Goal: Task Accomplishment & Management: Complete application form

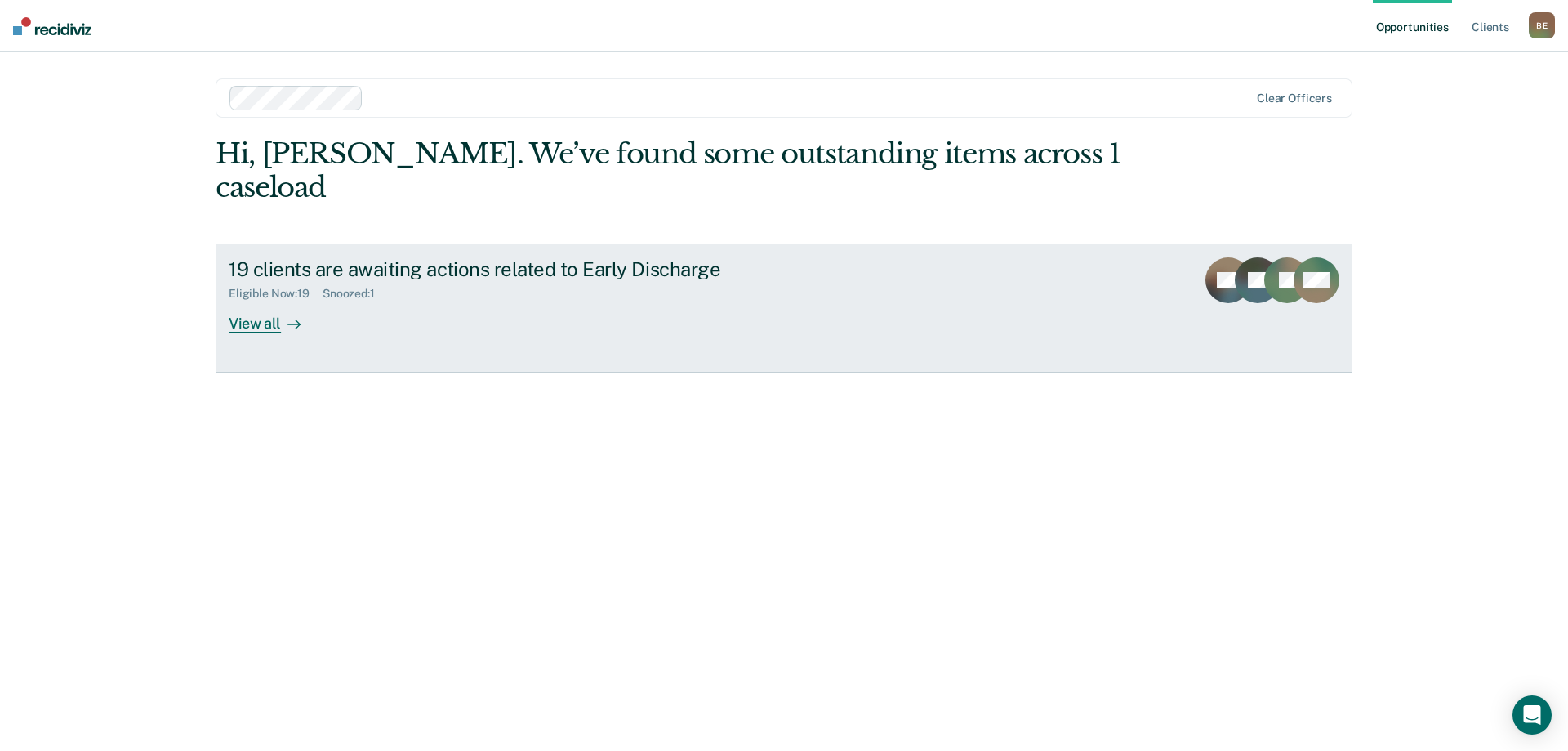
click at [259, 300] on div "View all" at bounding box center [274, 316] width 92 height 32
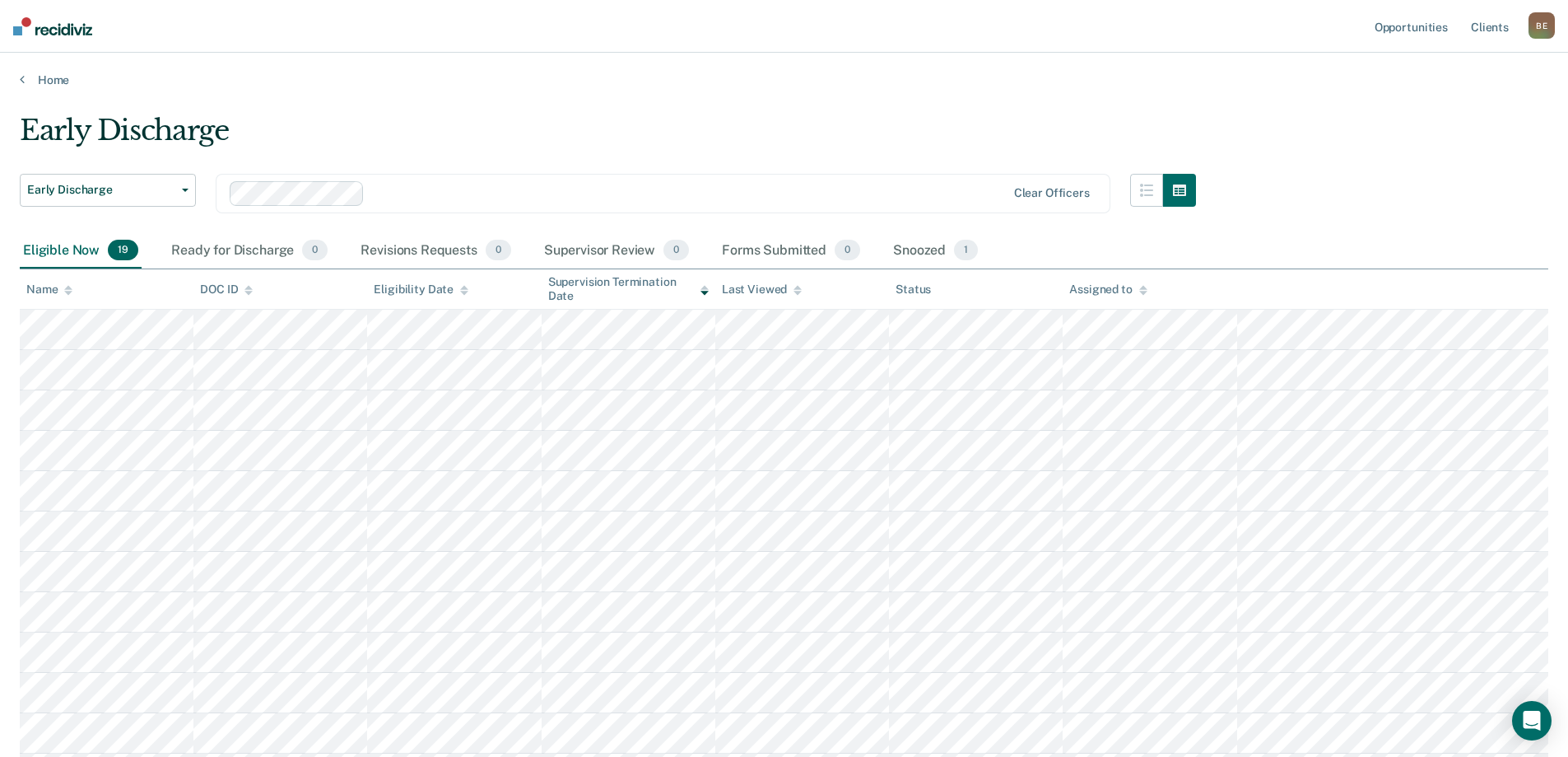
scroll to position [82, 0]
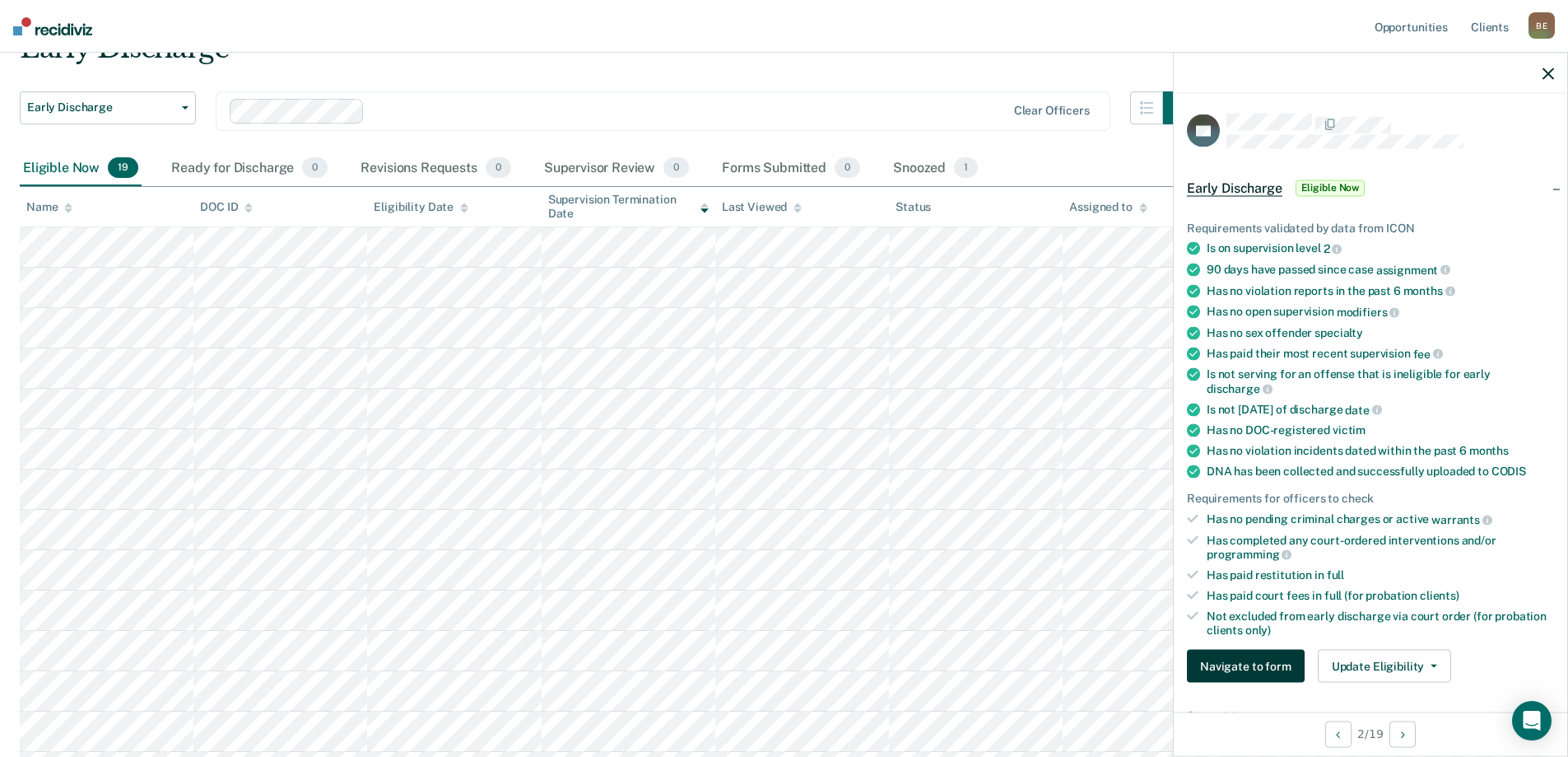
click at [1253, 667] on button "Navigate to form" at bounding box center [1246, 666] width 118 height 33
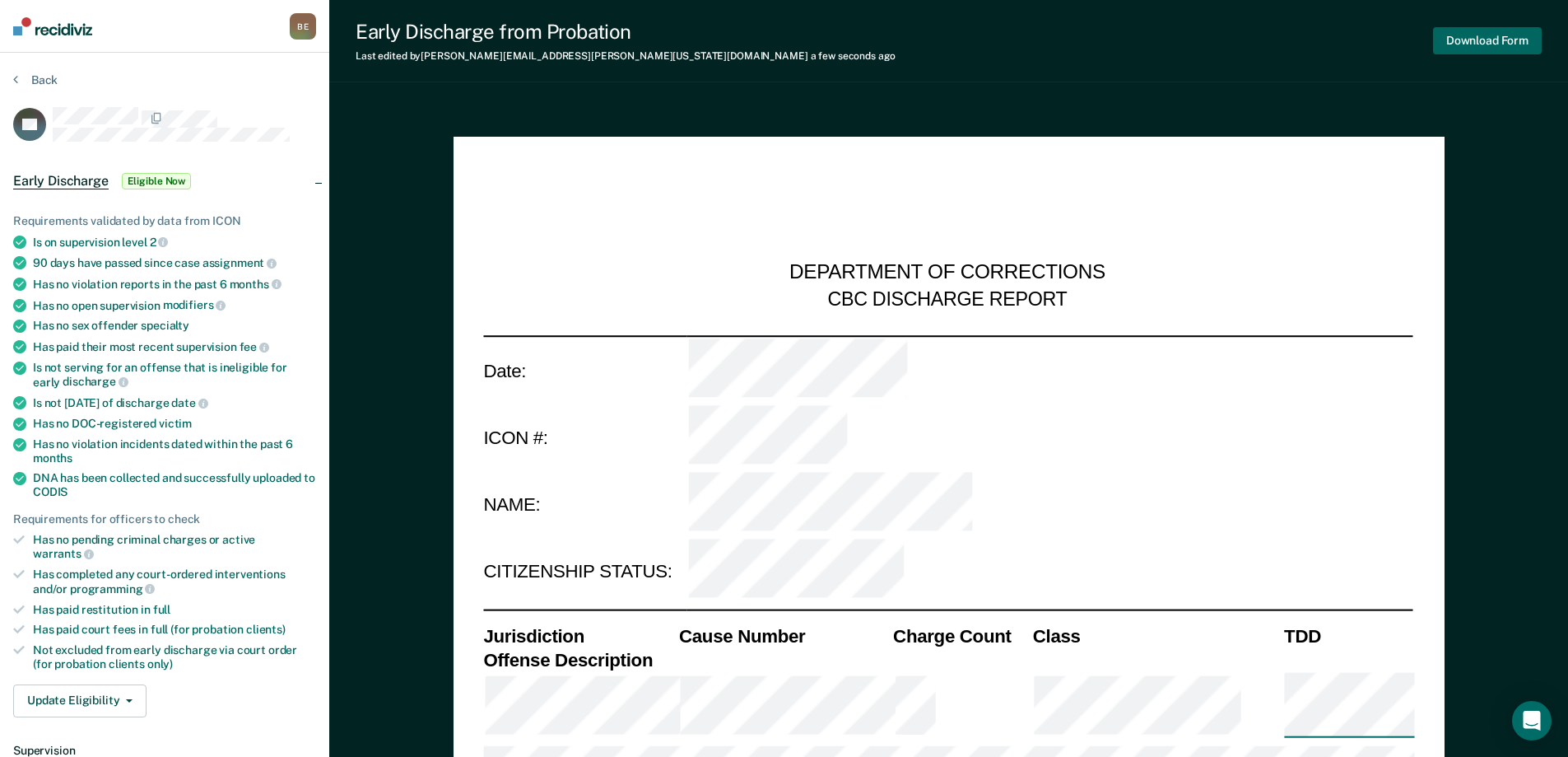
click at [1492, 38] on button "Download Form" at bounding box center [1487, 41] width 109 height 27
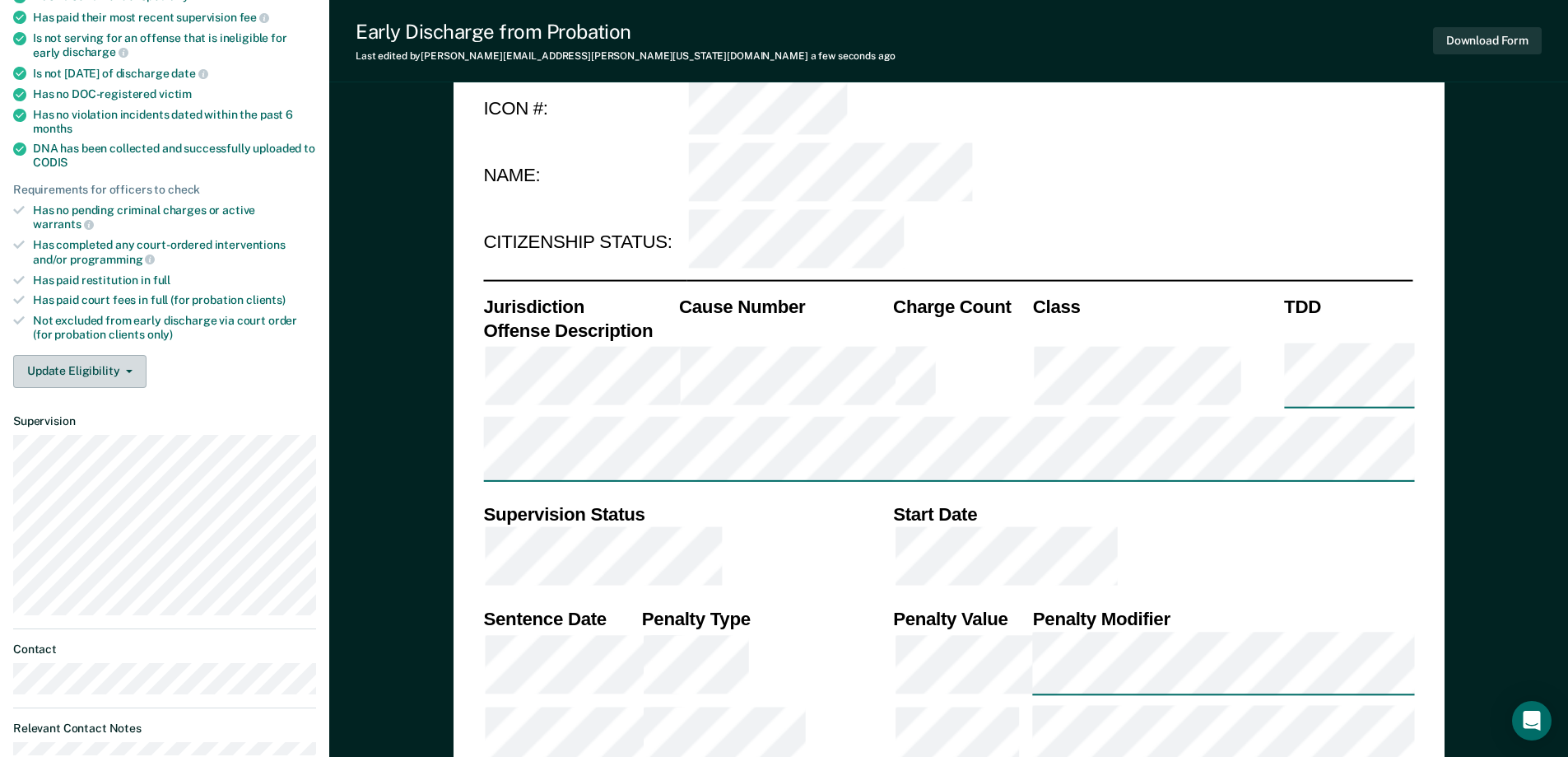
click at [105, 355] on button "Update Eligibility" at bounding box center [80, 372] width 133 height 33
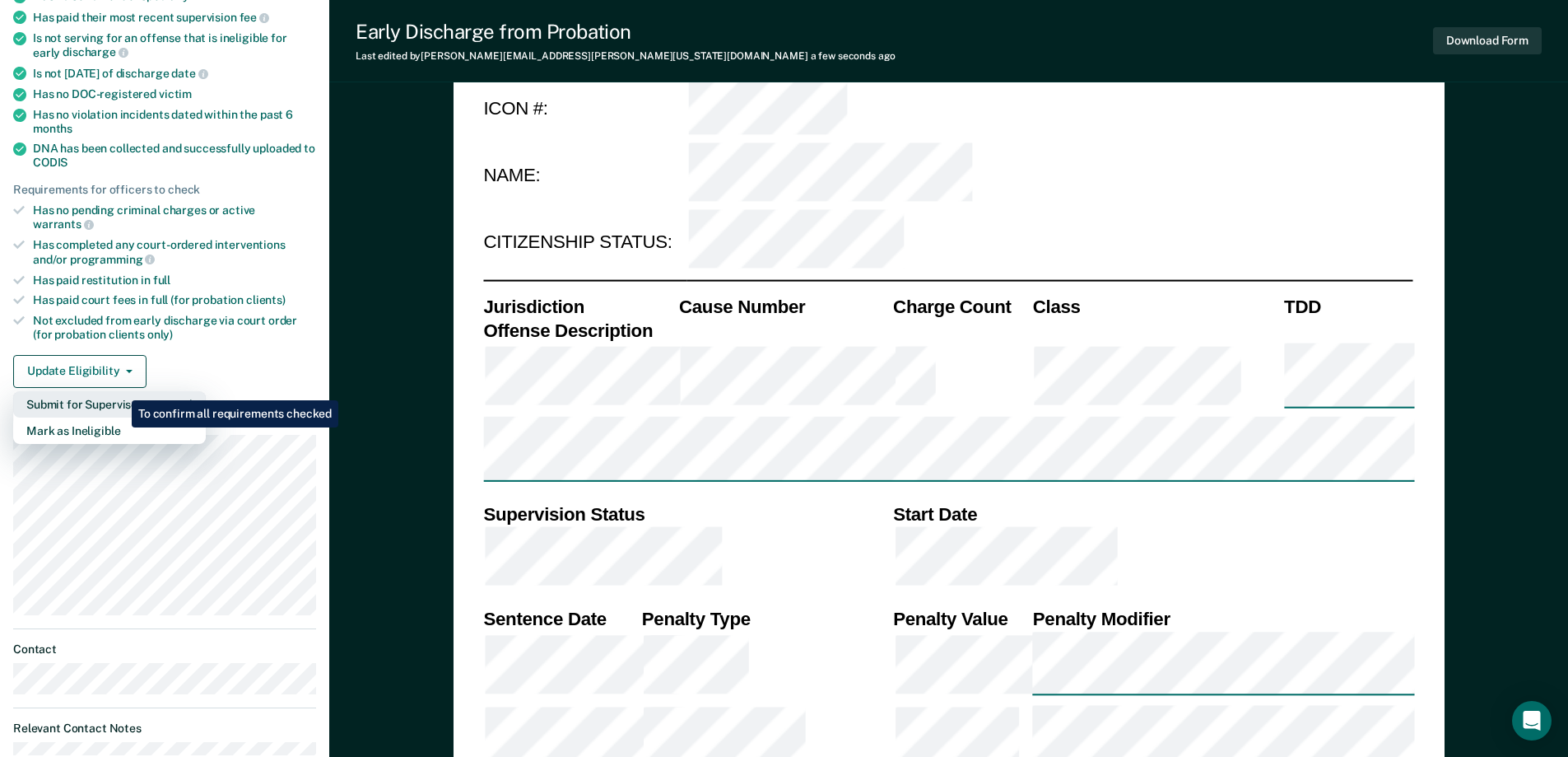
click at [120, 391] on button "Submit for Supervisor Approval" at bounding box center [110, 404] width 193 height 27
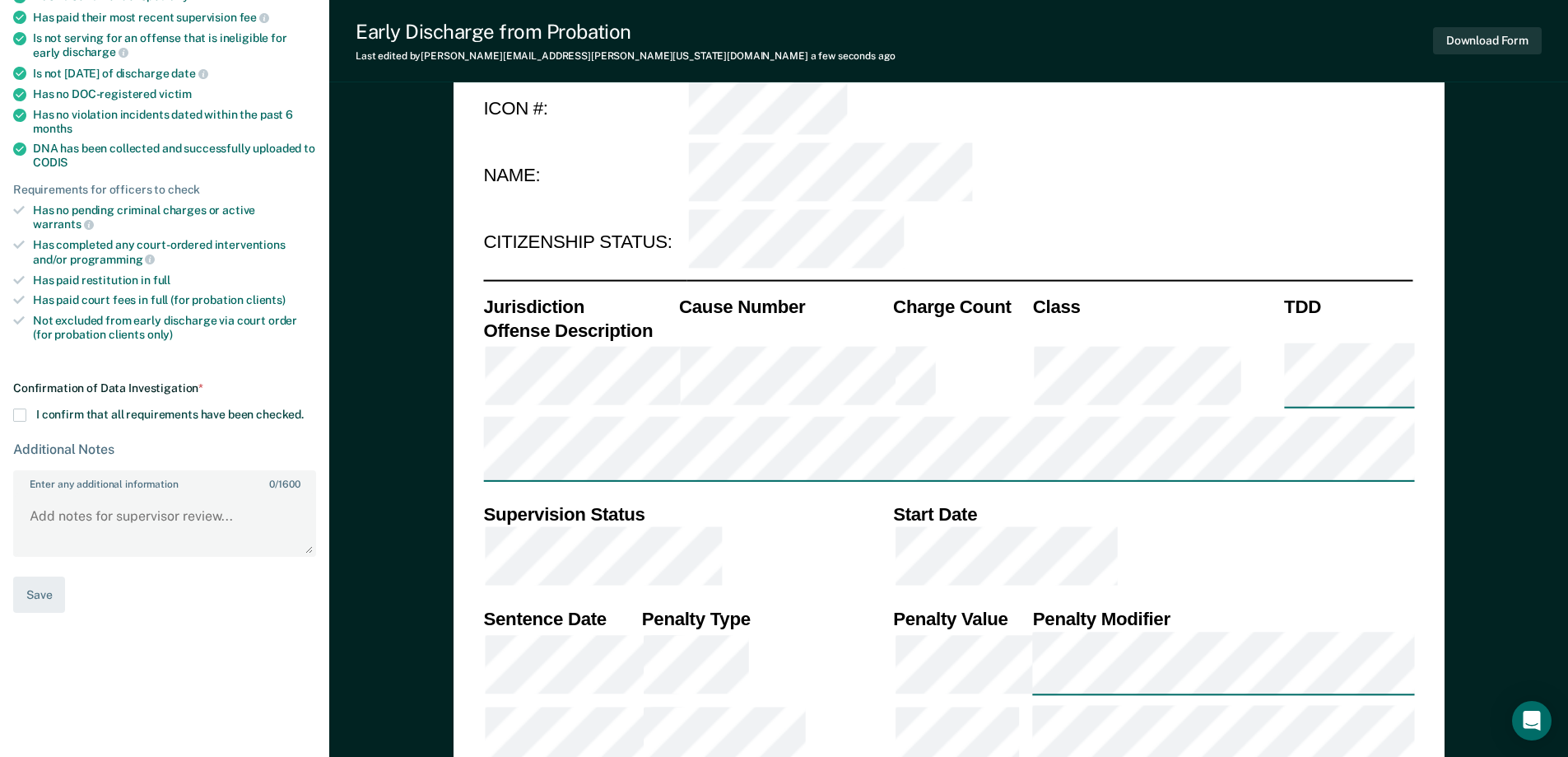
click at [19, 408] on span at bounding box center [20, 415] width 13 height 13
click at [303, 408] on input "I confirm that all requirements have been checked." at bounding box center [303, 408] width 0 height 0
click at [39, 577] on button "Save" at bounding box center [39, 595] width 52 height 37
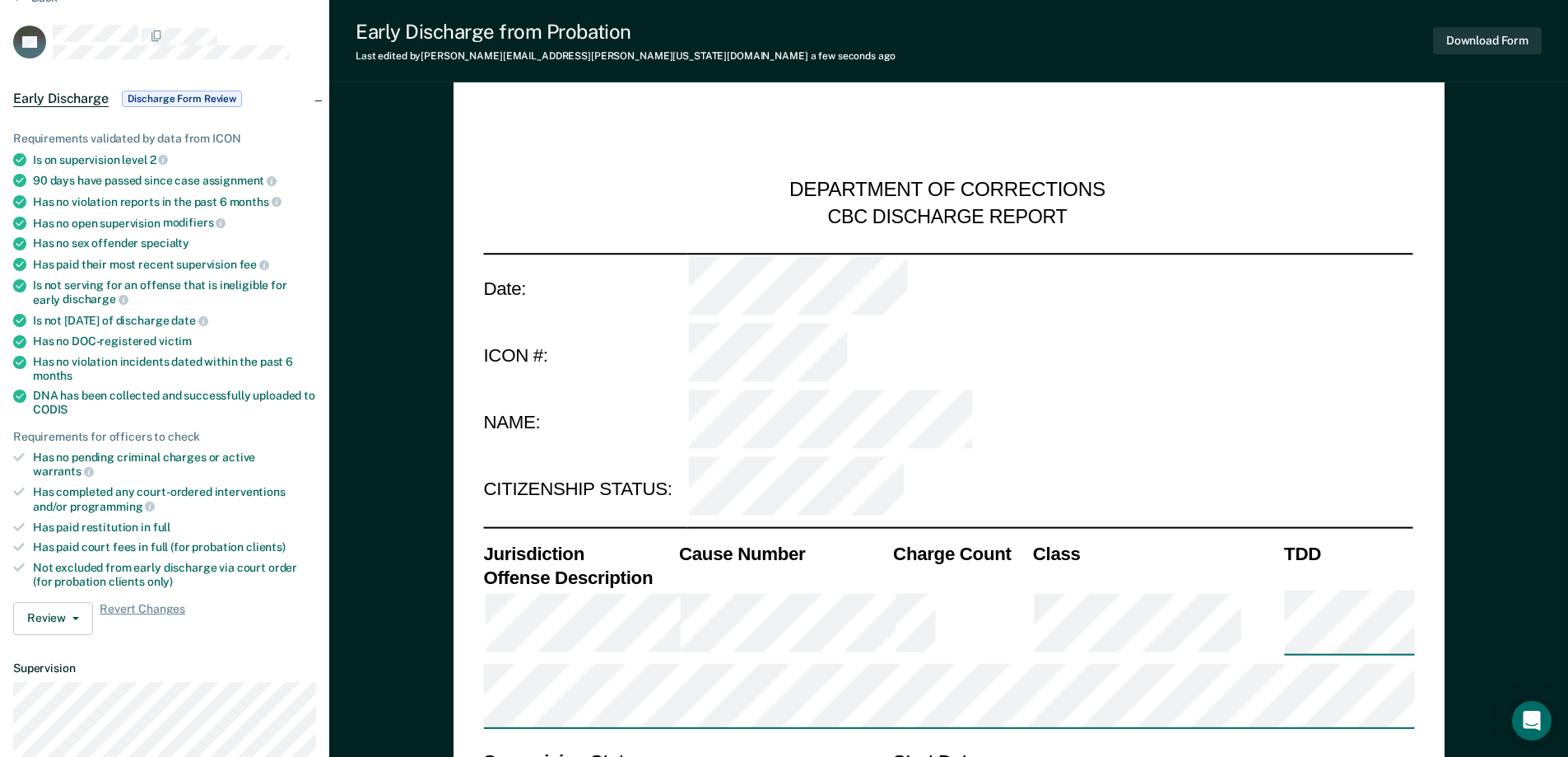
scroll to position [0, 0]
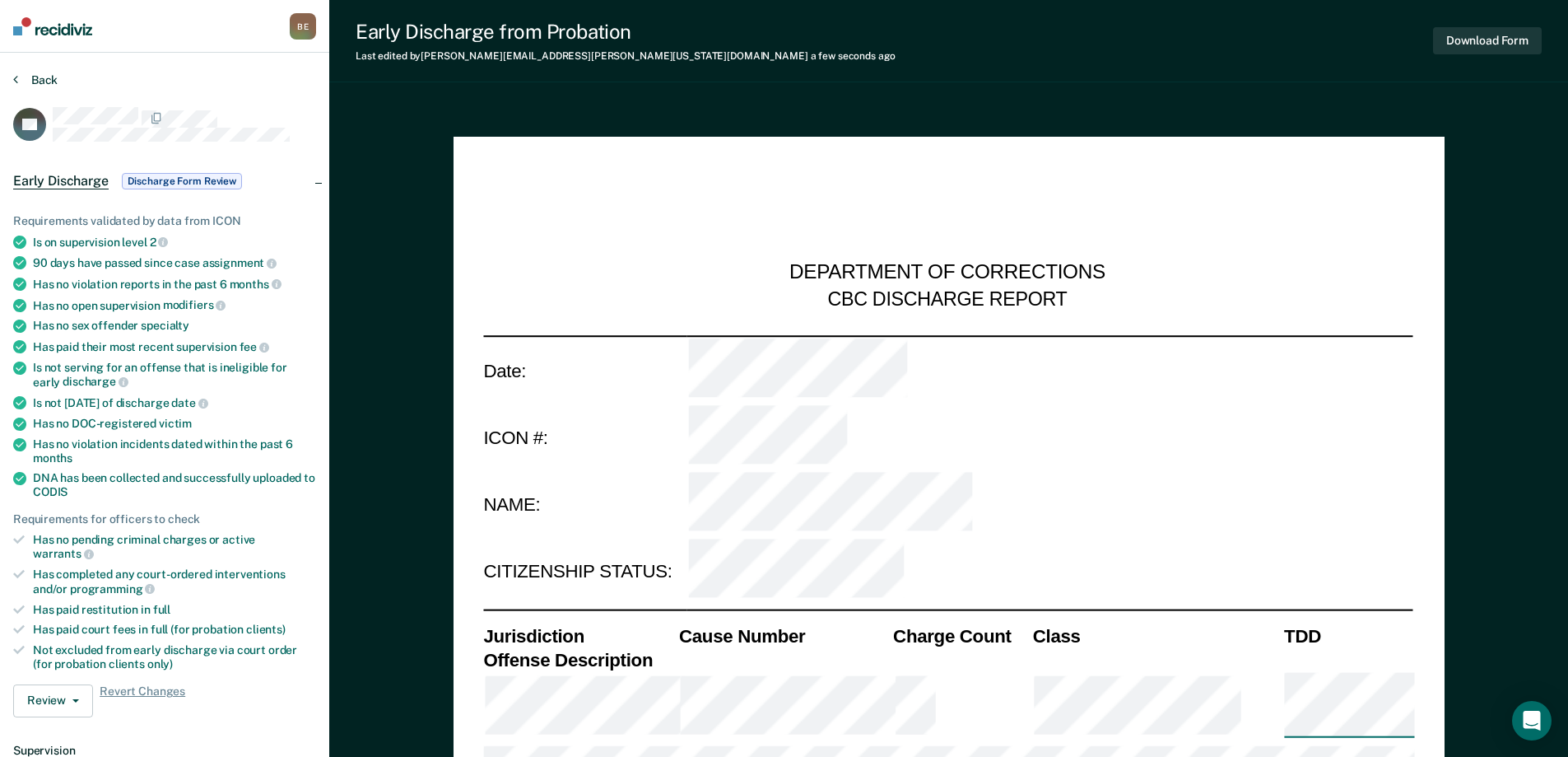
click at [39, 77] on button "Back" at bounding box center [35, 80] width 44 height 15
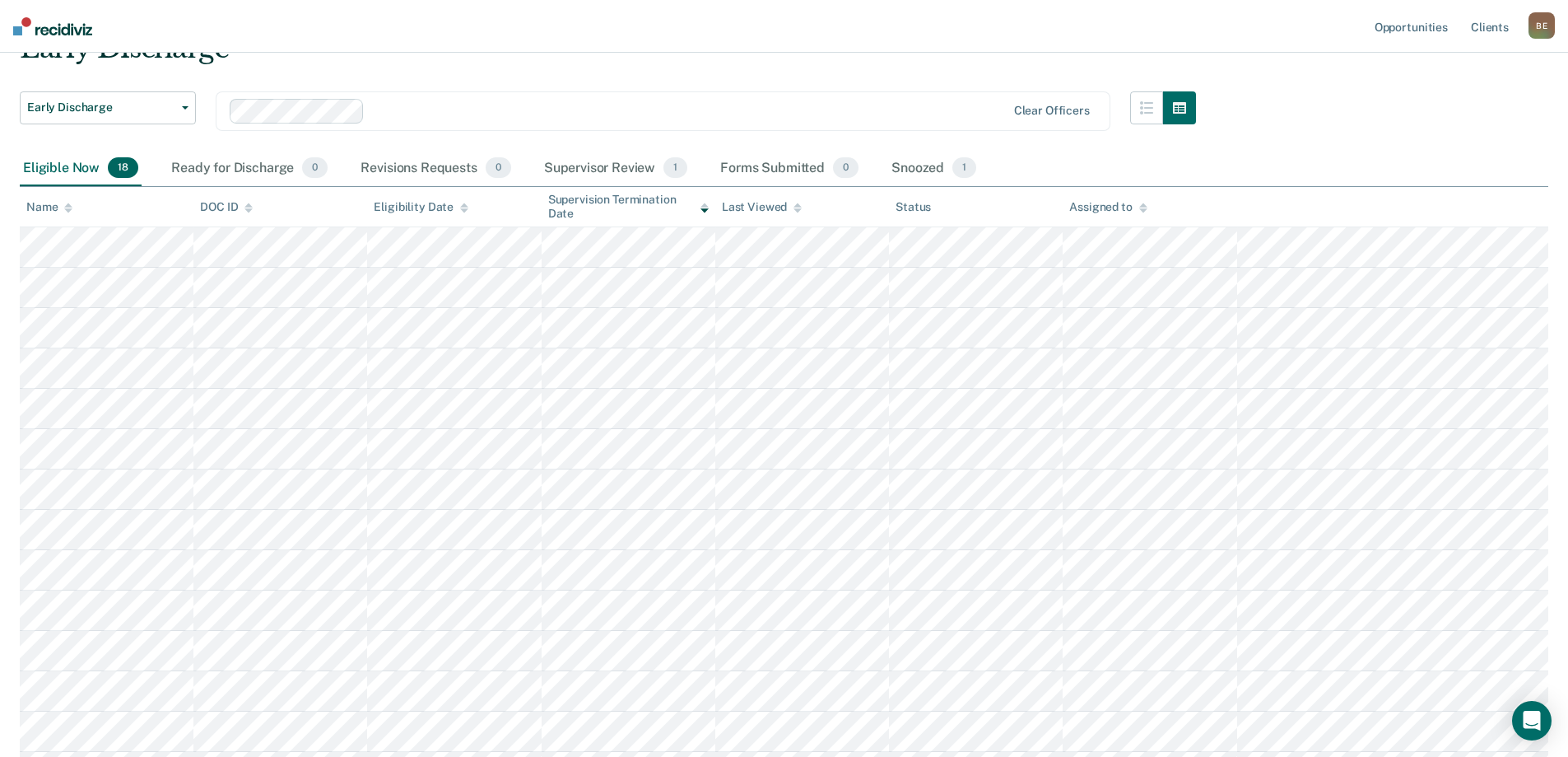
scroll to position [165, 0]
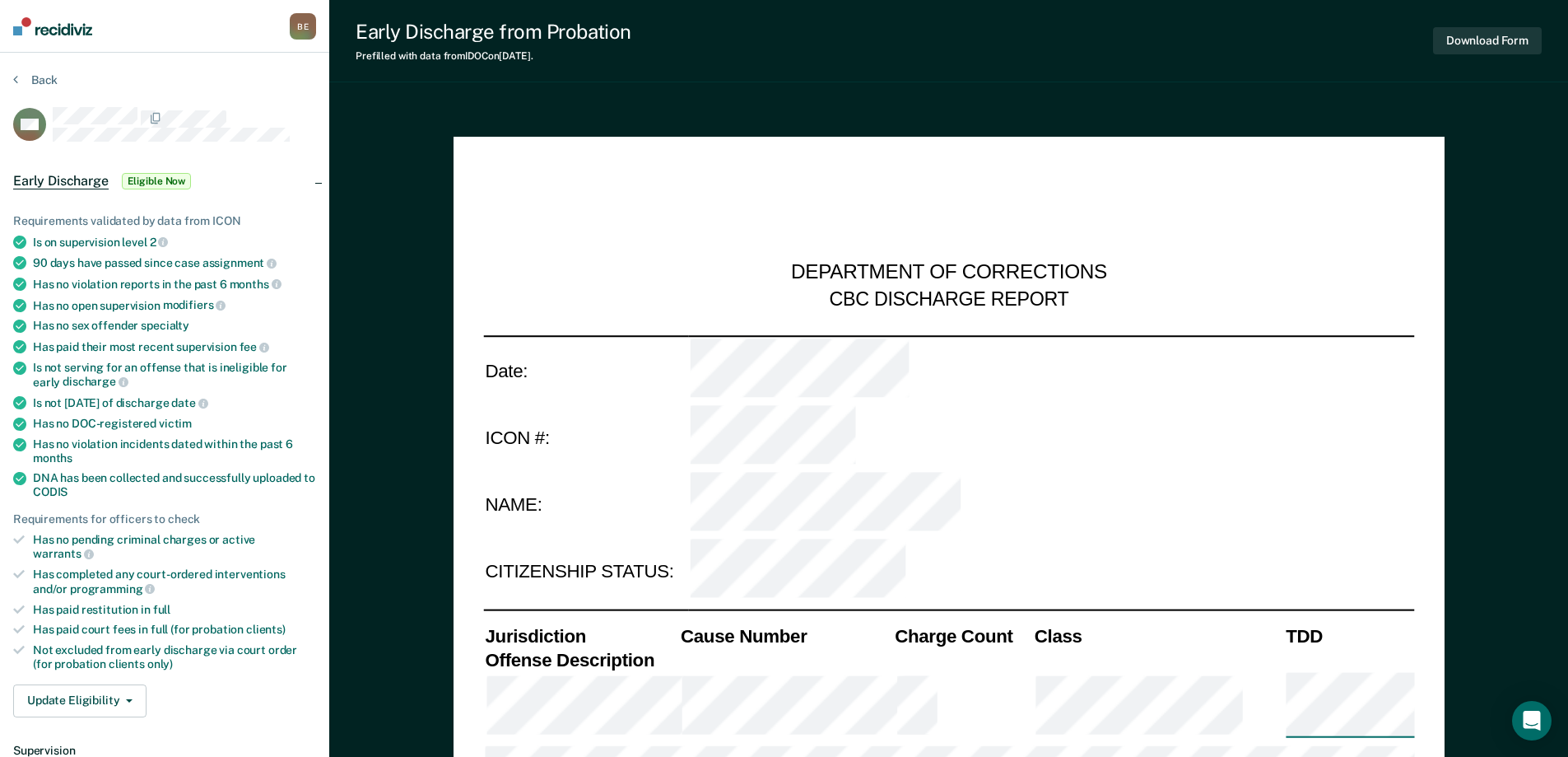
click at [1216, 539] on td at bounding box center [1051, 572] width 726 height 67
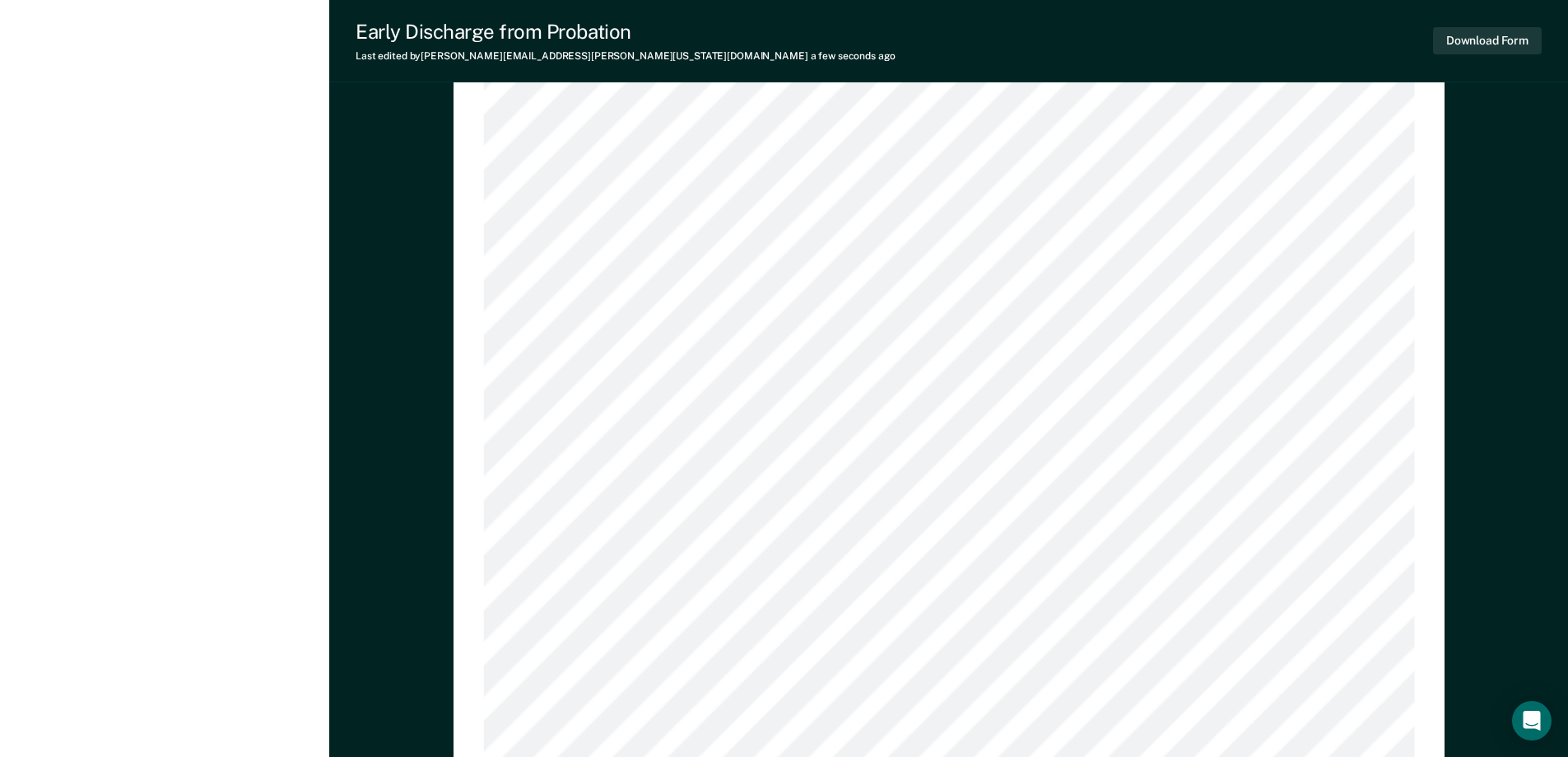
scroll to position [1655, 0]
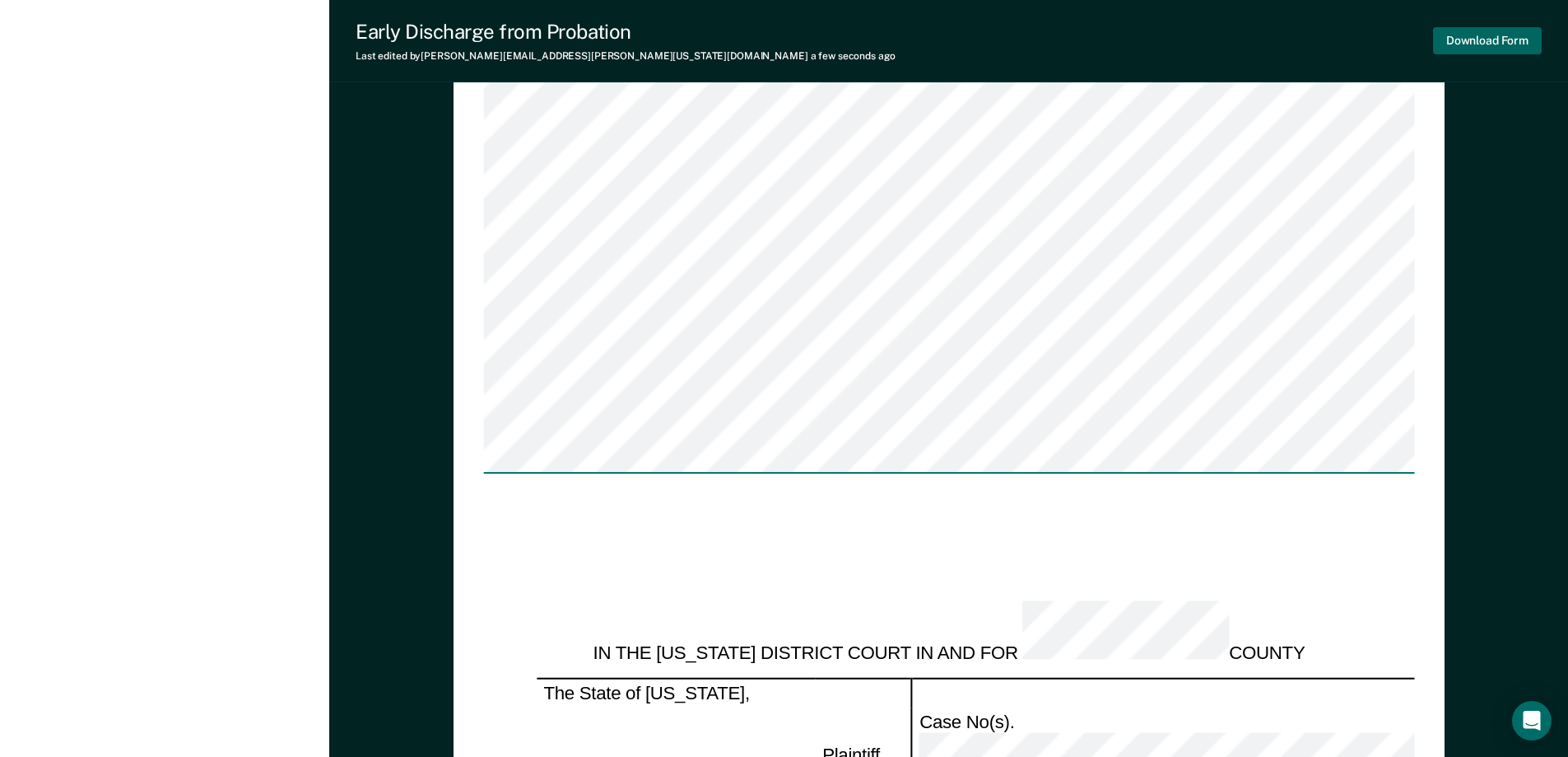
click at [1496, 36] on button "Download Form" at bounding box center [1487, 41] width 109 height 27
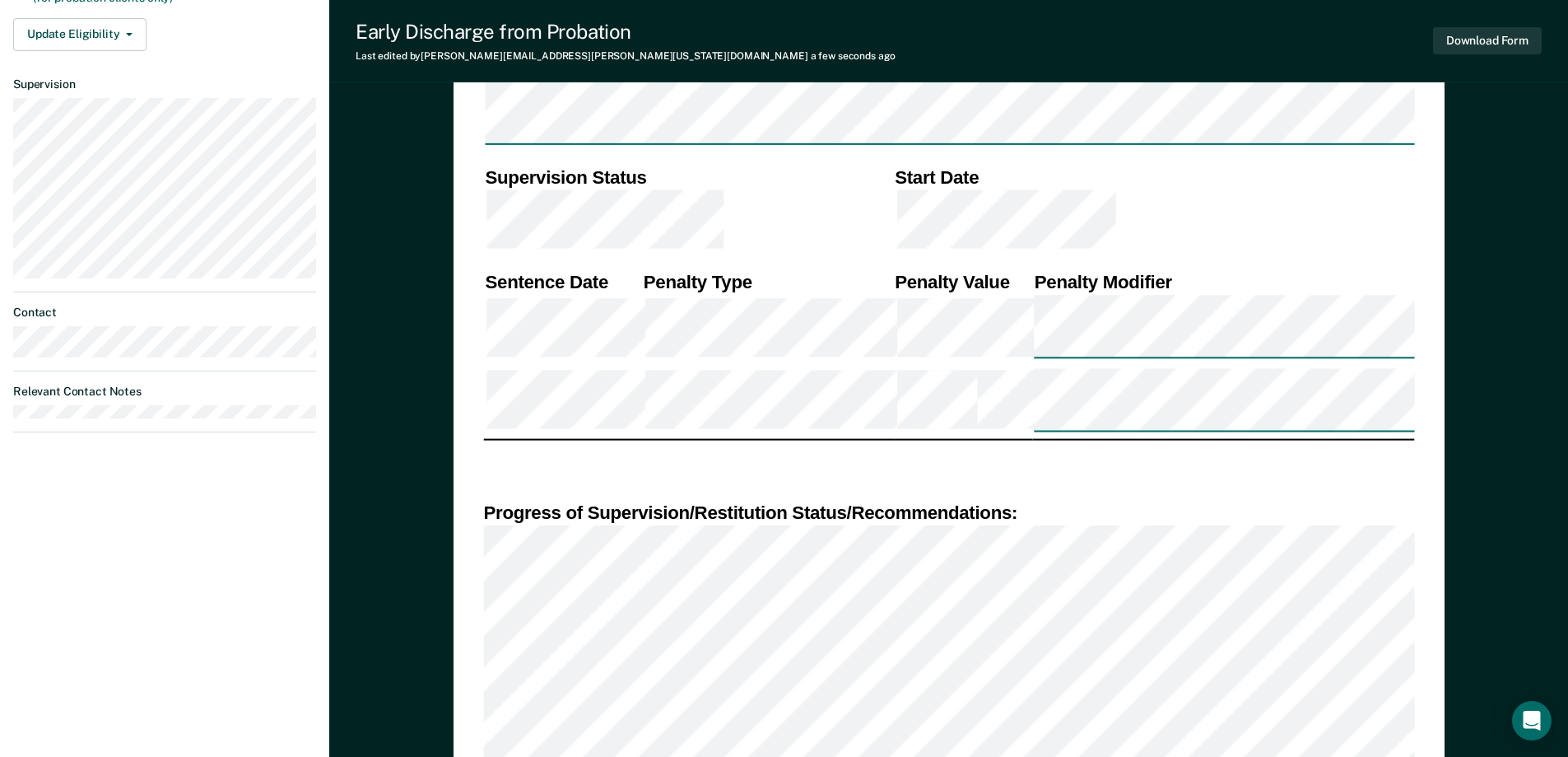
scroll to position [337, 0]
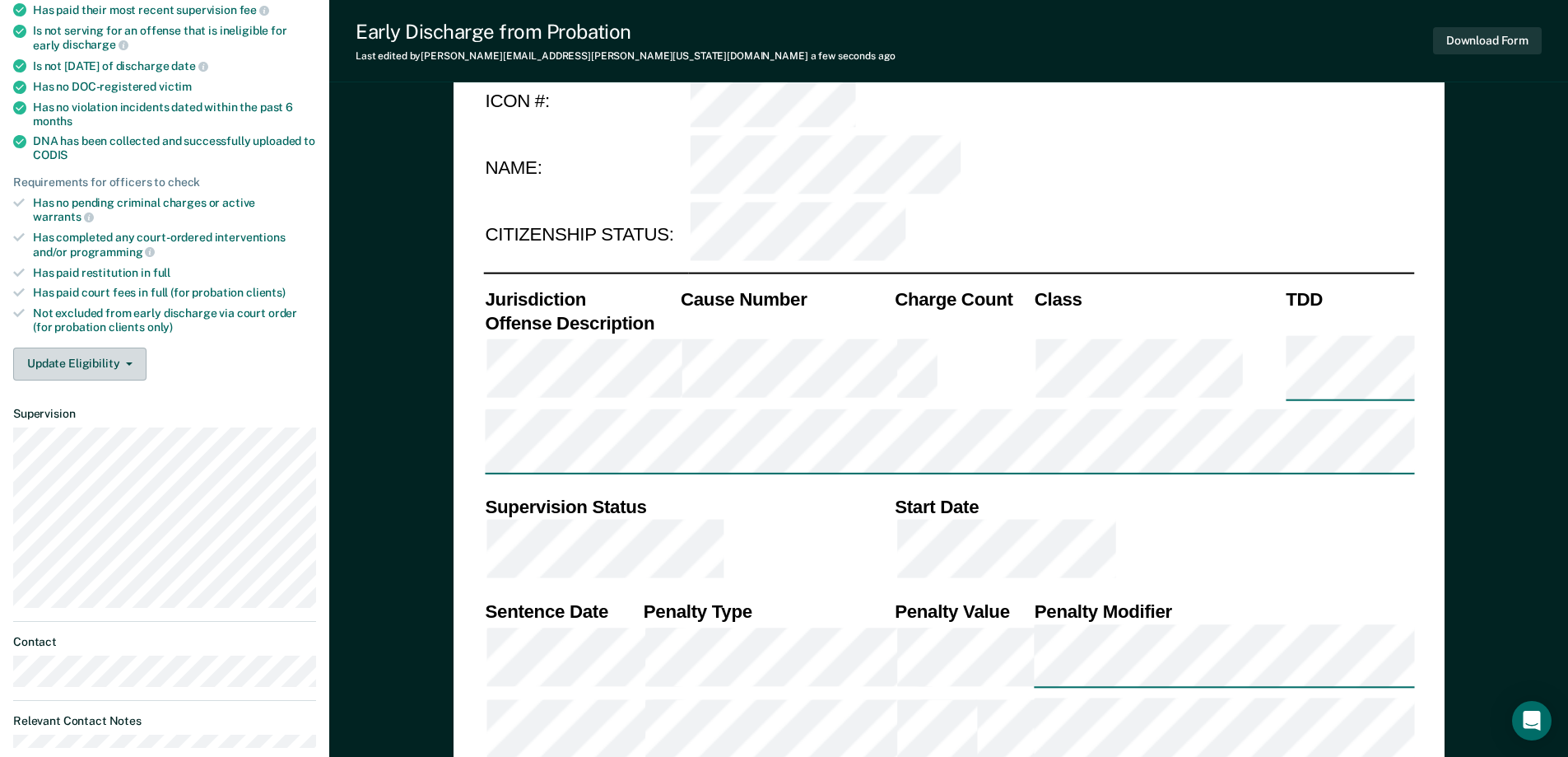
click at [108, 348] on button "Update Eligibility" at bounding box center [80, 364] width 133 height 33
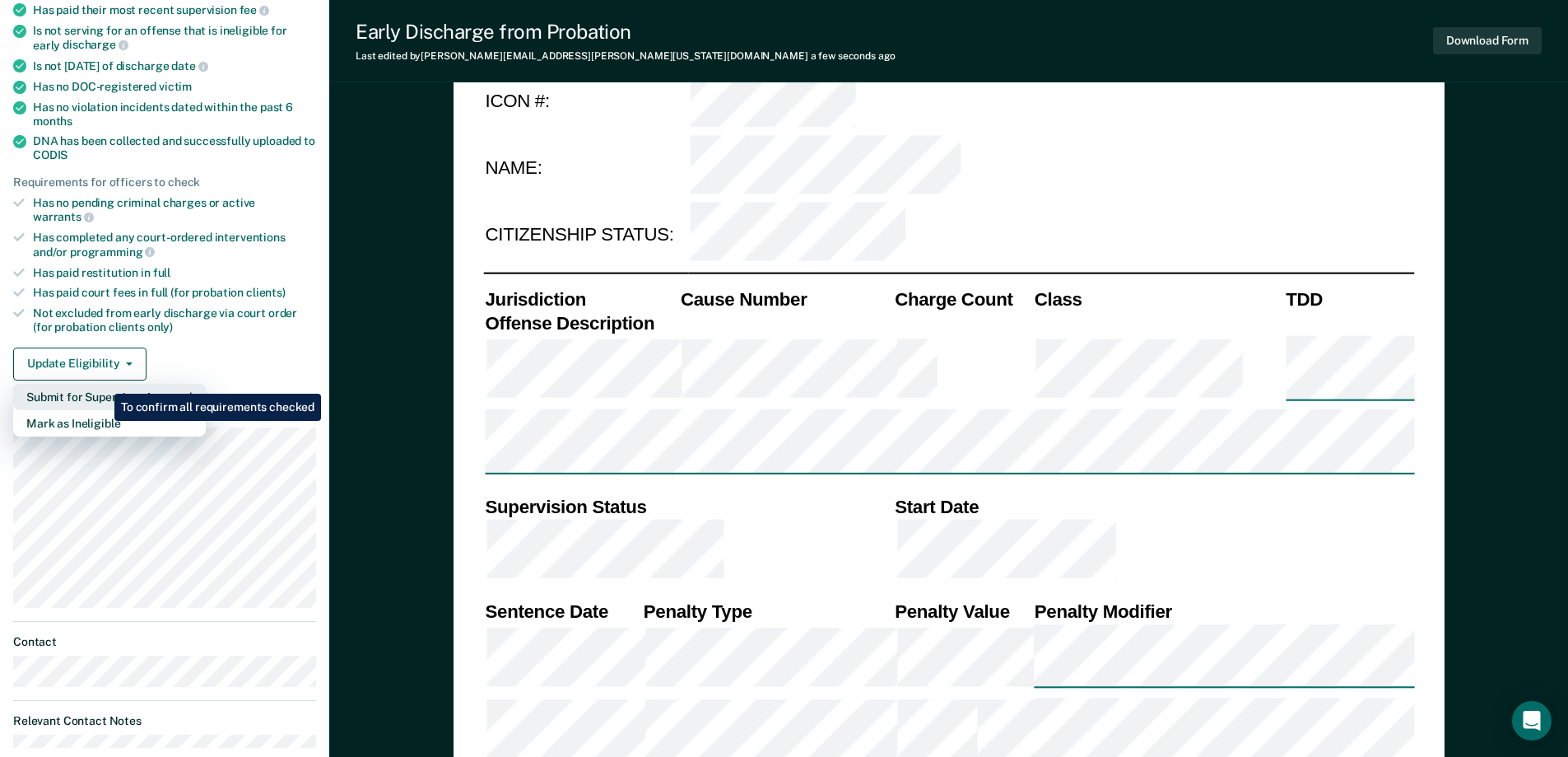
click at [102, 383] on button "Submit for Supervisor Approval" at bounding box center [110, 397] width 193 height 27
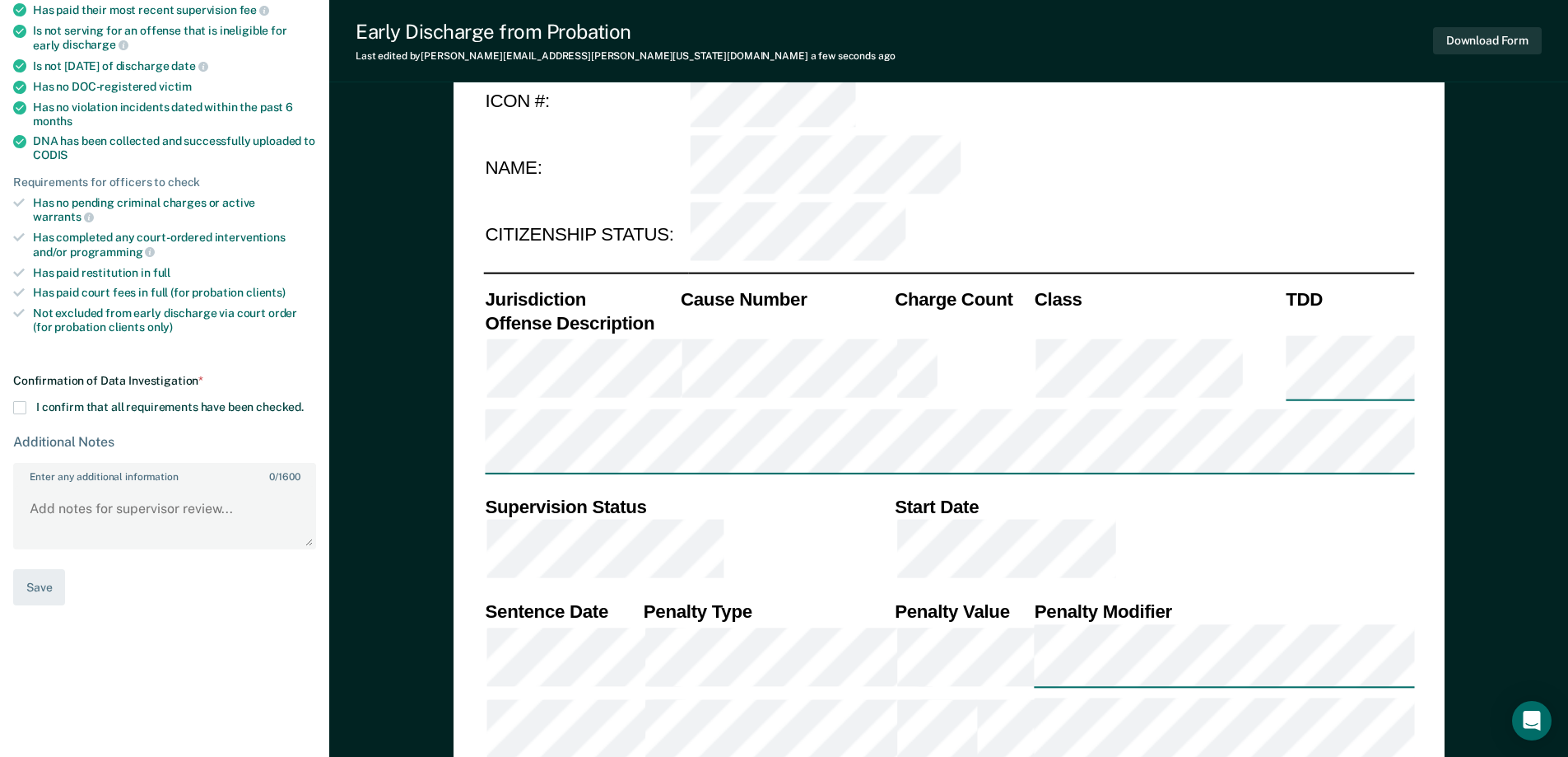
click at [24, 401] on span at bounding box center [20, 408] width 13 height 13
click at [303, 401] on input "I confirm that all requirements have been checked." at bounding box center [303, 401] width 0 height 0
click at [33, 569] on button "Save" at bounding box center [39, 587] width 52 height 37
type textarea "x"
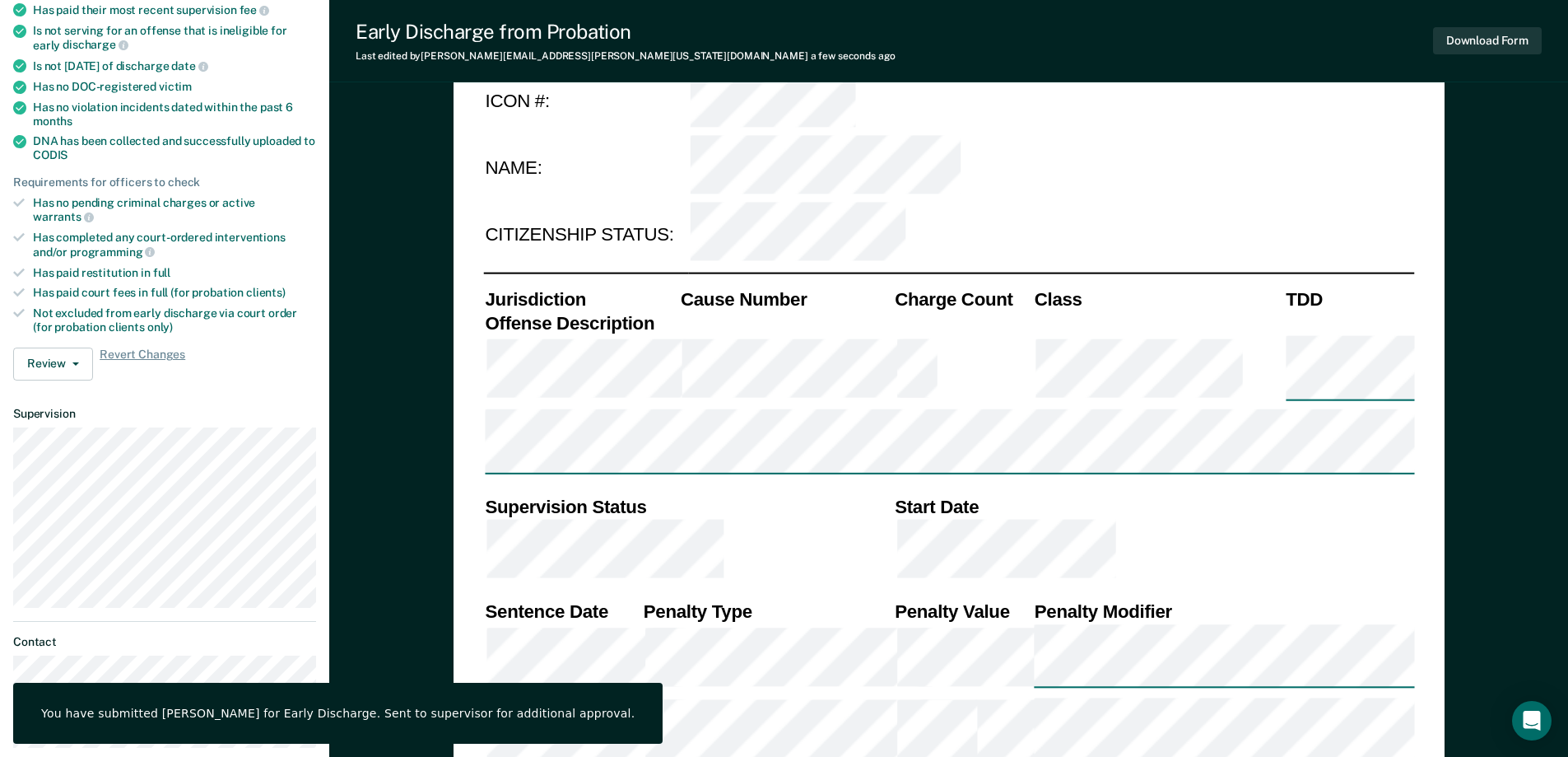
scroll to position [0, 0]
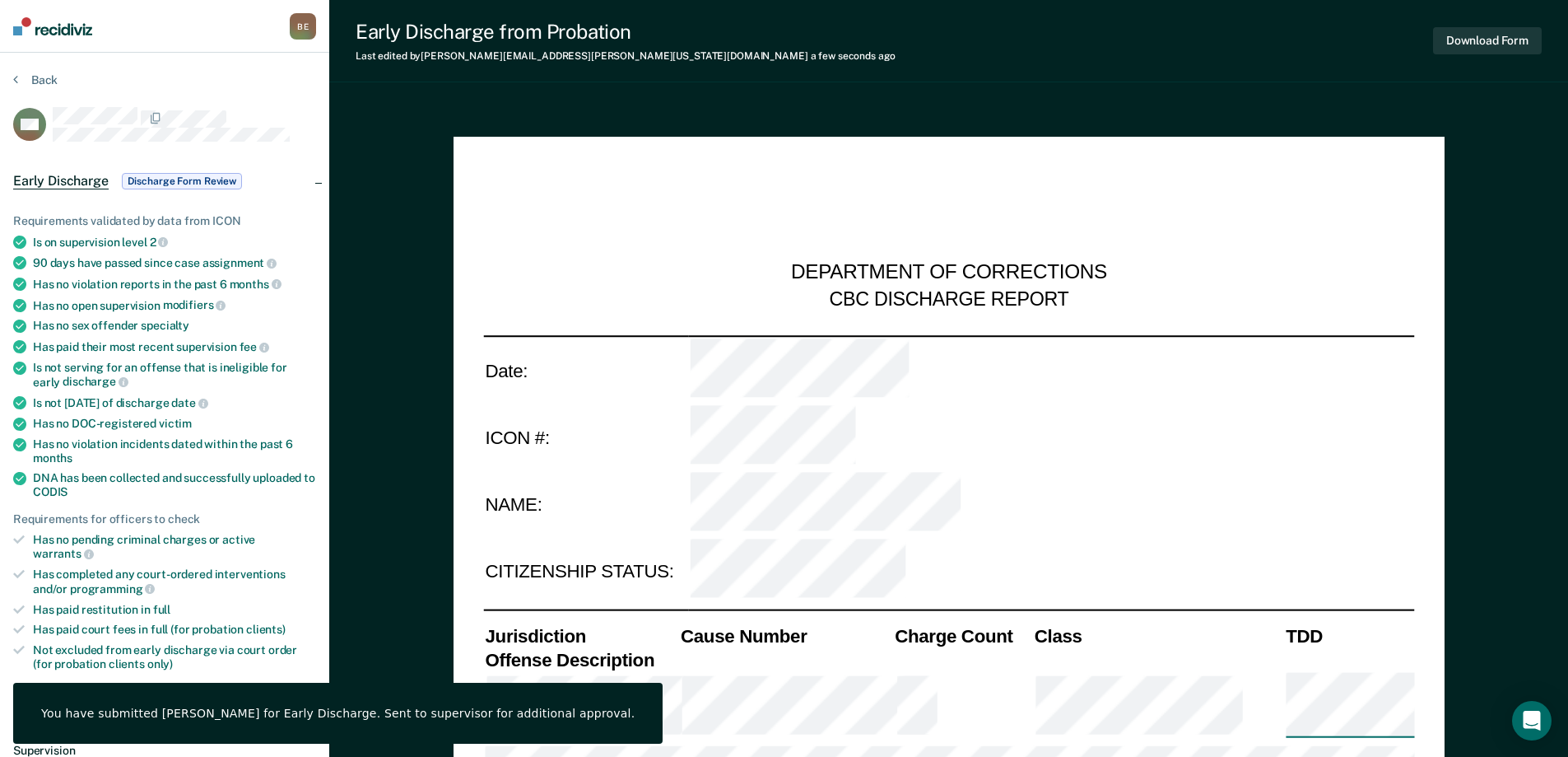
click at [67, 26] on img at bounding box center [52, 27] width 79 height 18
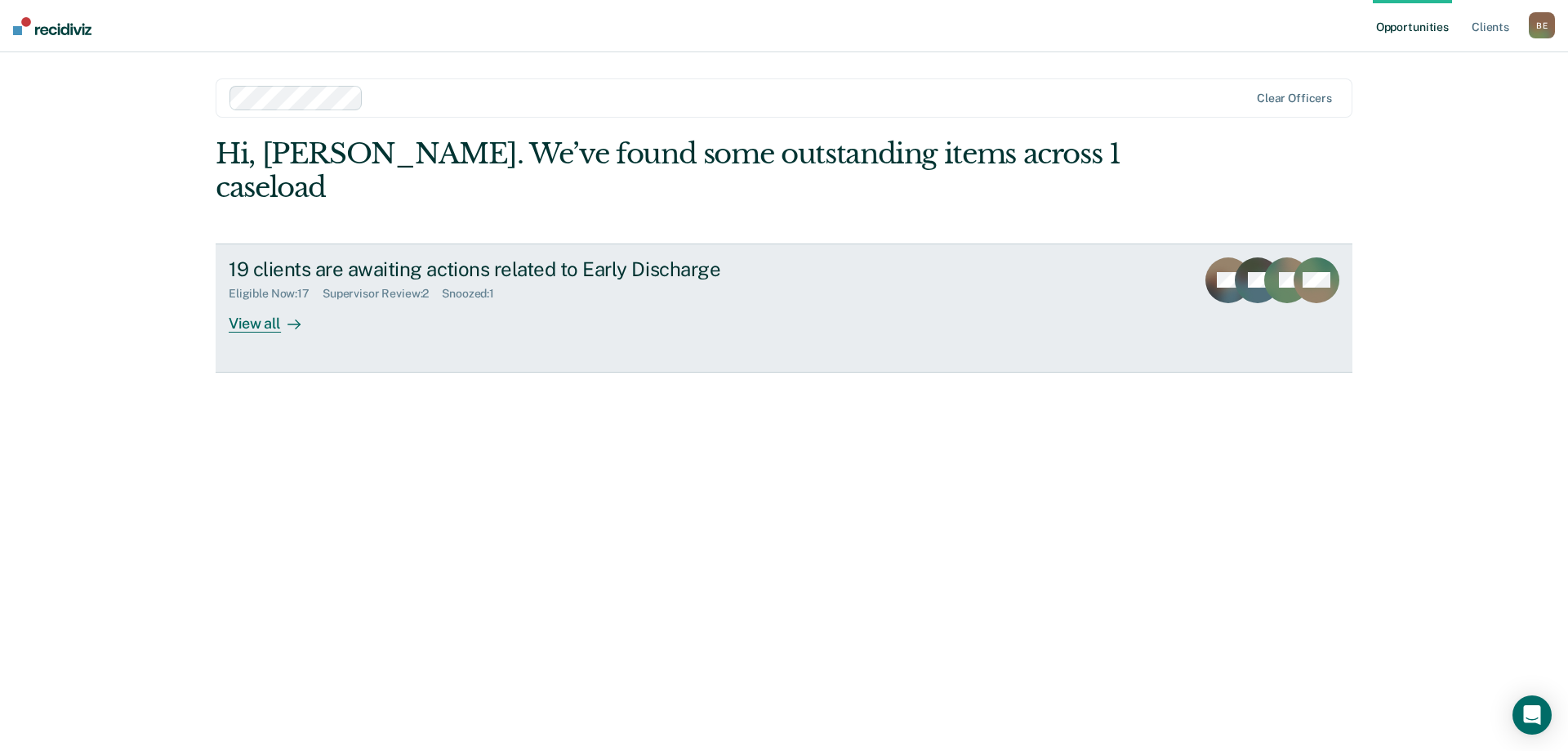
click at [271, 300] on div "View all" at bounding box center [274, 316] width 92 height 32
